Goal: Task Accomplishment & Management: Manage account settings

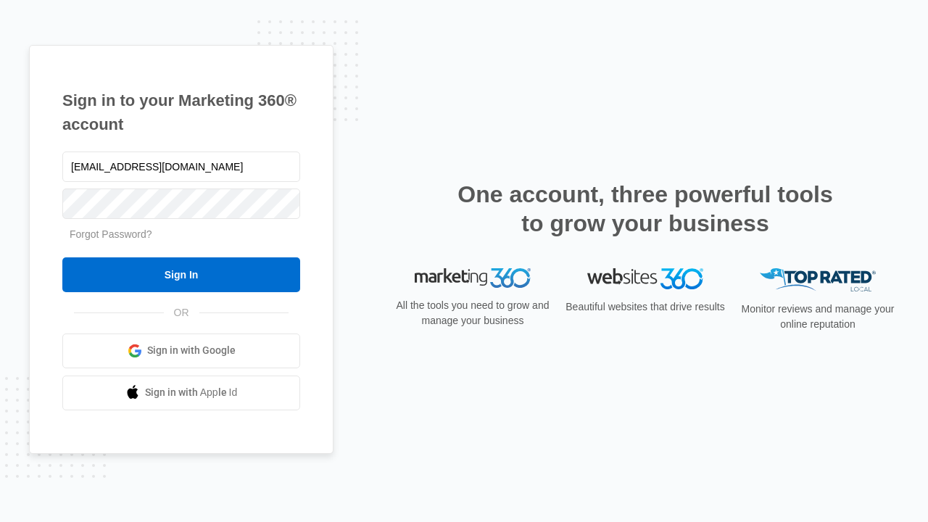
type input "dankie614@gmail.com"
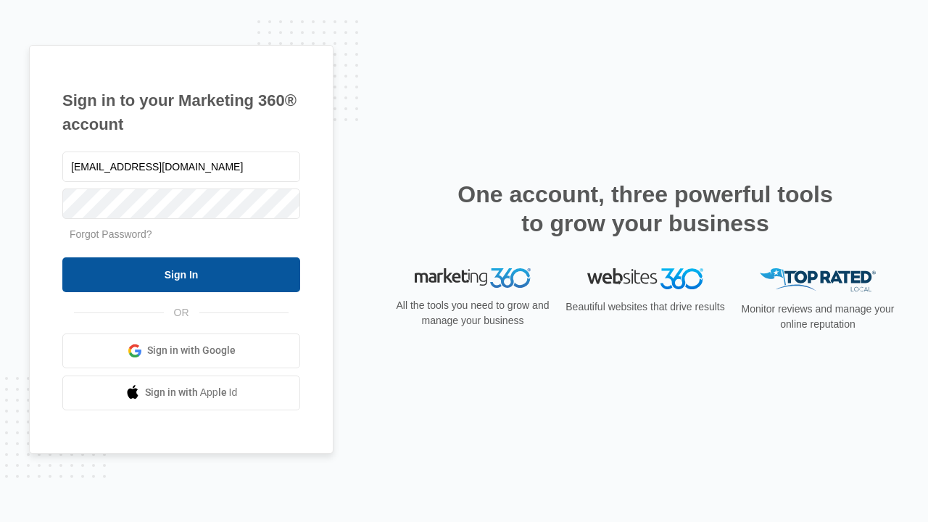
click at [181, 274] on input "Sign In" at bounding box center [181, 274] width 238 height 35
